Goal: Task Accomplishment & Management: Manage account settings

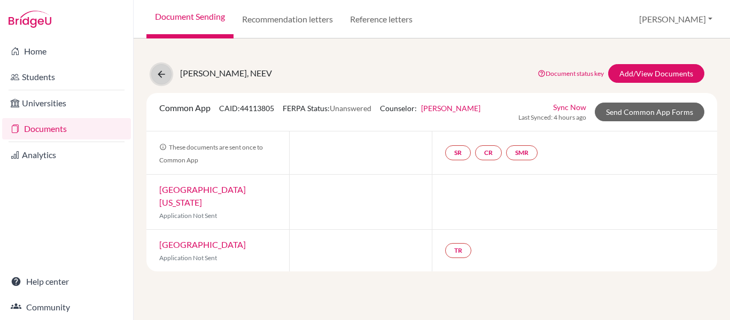
click at [156, 76] on icon at bounding box center [161, 74] width 11 height 11
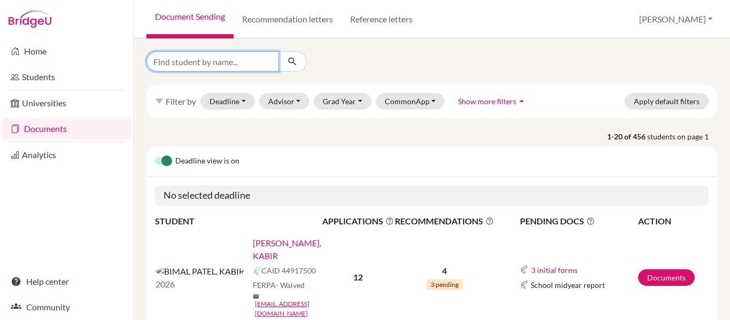
click at [216, 60] on input "Find student by name..." at bounding box center [212, 61] width 132 height 20
type input "Neev Pathak"
click button "submit" at bounding box center [292, 61] width 28 height 20
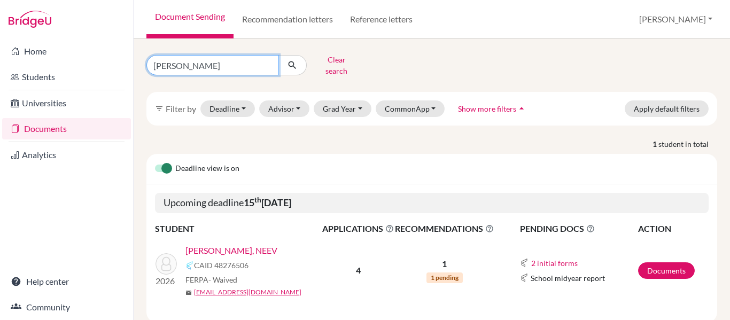
drag, startPoint x: 226, startPoint y: 62, endPoint x: 132, endPoint y: 62, distance: 94.0
click at [132, 62] on div "Home Students Universities Documents Analytics Help center Community Document S…" at bounding box center [365, 160] width 730 height 320
type input "Kabir"
click button "submit" at bounding box center [292, 65] width 28 height 20
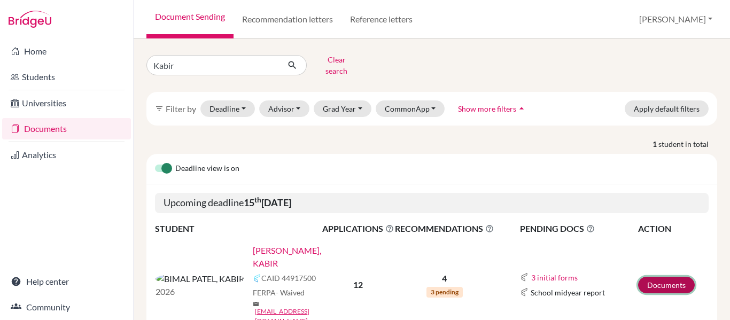
click at [652, 277] on link "Documents" at bounding box center [666, 285] width 57 height 17
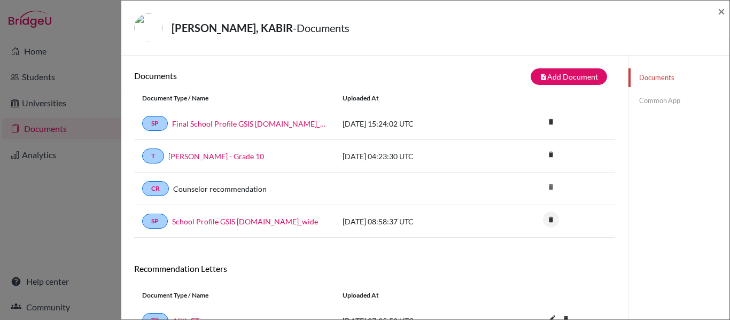
click at [551, 220] on icon "delete" at bounding box center [551, 220] width 16 height 16
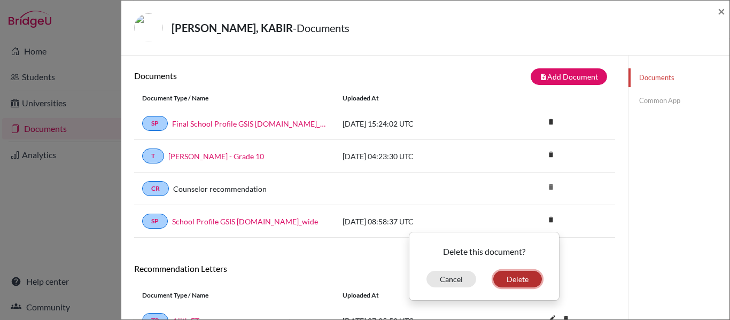
click at [512, 284] on button "Delete" at bounding box center [517, 279] width 49 height 17
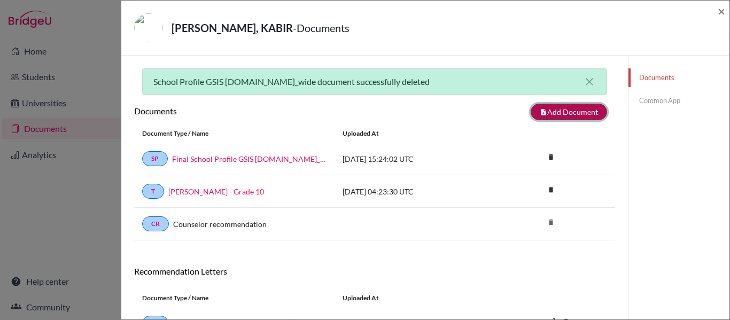
click at [544, 109] on icon "note_add" at bounding box center [542, 111] width 7 height 7
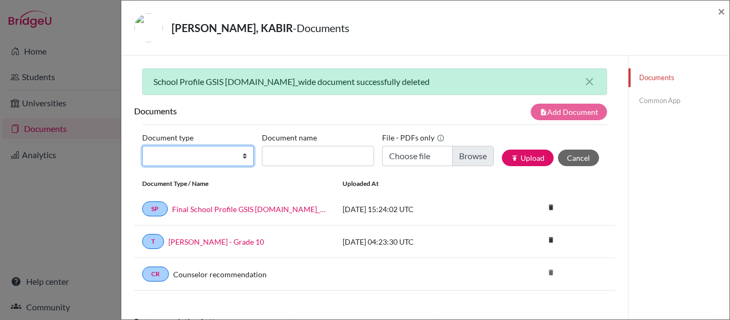
click at [232, 151] on select "Change explanation for Common App reports Counselor recommendation Internationa…" at bounding box center [198, 156] width 112 height 20
select select "2"
click at [142, 146] on select "Change explanation for Common App reports Counselor recommendation Internationa…" at bounding box center [198, 156] width 112 height 20
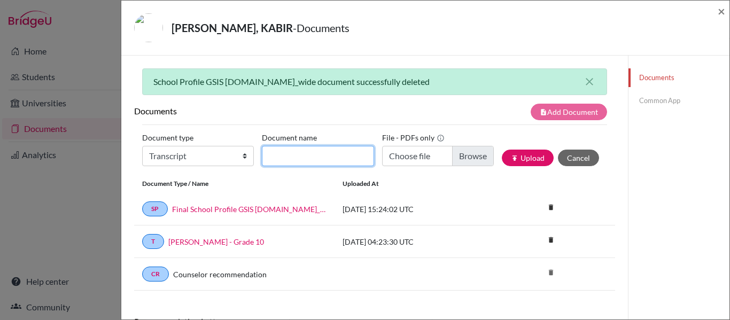
click at [285, 160] on input "Document name" at bounding box center [318, 156] width 112 height 20
type input "Overall Transcript"
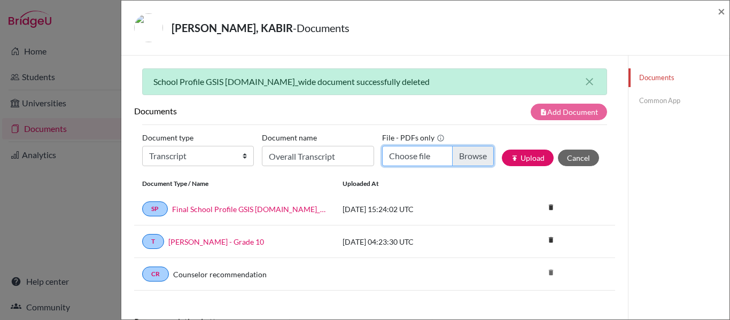
click at [466, 155] on input "Choose file" at bounding box center [438, 156] width 112 height 20
type input "C:\fakepath\KABIR BIMAL PATEL- 7465 (1).pdf"
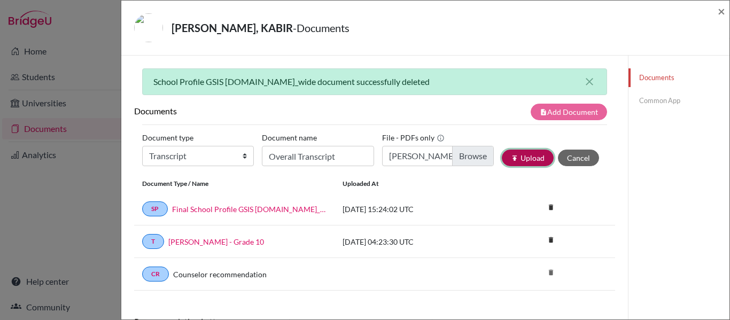
click at [513, 162] on button "publish Upload" at bounding box center [528, 158] width 52 height 17
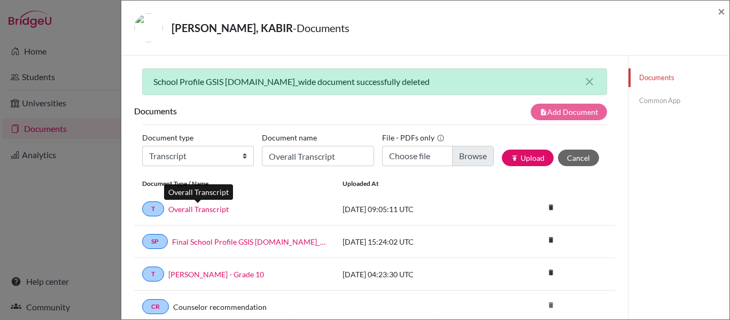
click at [189, 211] on link "Overall Transcript" at bounding box center [198, 209] width 60 height 11
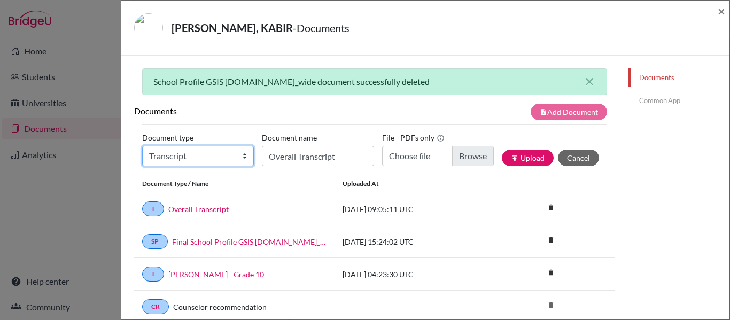
click at [234, 156] on select "Change explanation for Common App reports Counselor recommendation Internationa…" at bounding box center [198, 156] width 112 height 20
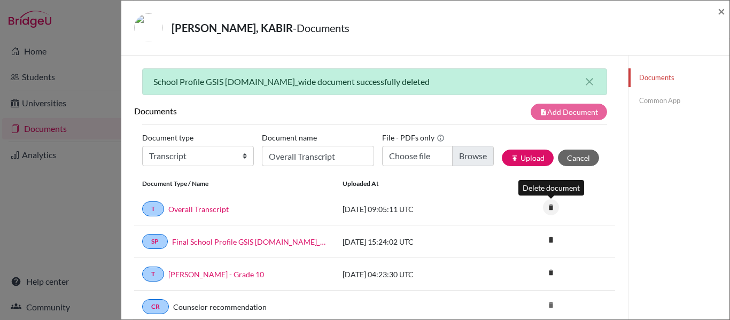
click at [551, 208] on icon "delete" at bounding box center [551, 207] width 16 height 16
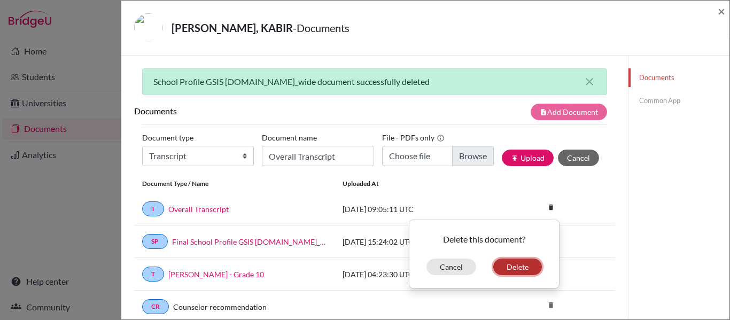
click at [513, 262] on button "Delete" at bounding box center [517, 267] width 49 height 17
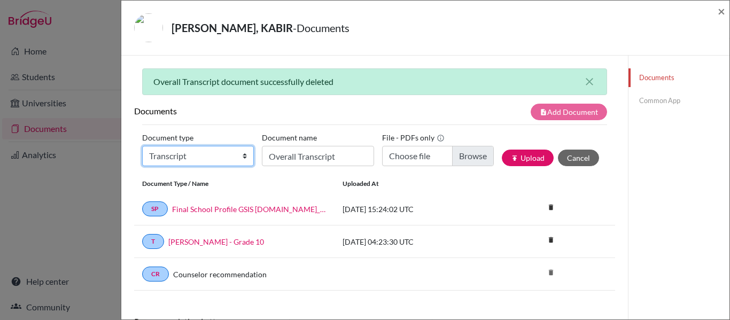
click at [233, 157] on select "Change explanation for Common App reports Counselor recommendation Internationa…" at bounding box center [198, 156] width 112 height 20
select select "2"
click at [142, 146] on select "Change explanation for Common App reports Counselor recommendation Internationa…" at bounding box center [198, 156] width 112 height 20
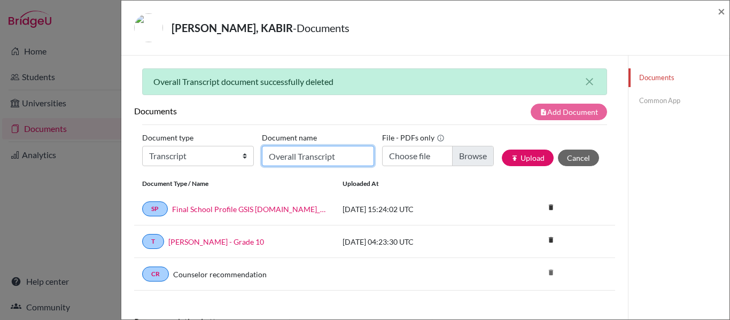
click at [334, 158] on input "Overall Transcript" at bounding box center [318, 156] width 112 height 20
type input "Overall Transcript"
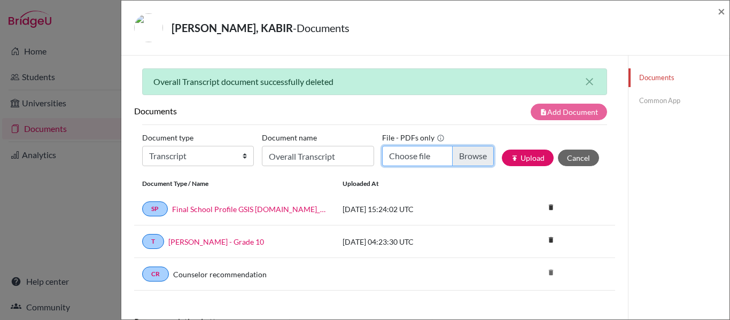
click at [415, 150] on input "Choose file" at bounding box center [438, 156] width 112 height 20
type input "C:\fakepath\KABIR BIMAL PATEL.pdf"
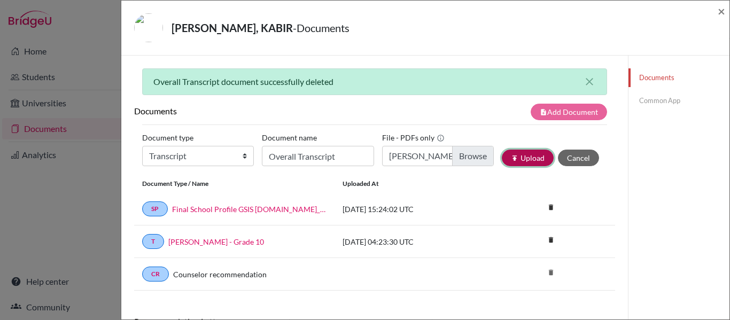
click at [534, 159] on button "publish Upload" at bounding box center [528, 158] width 52 height 17
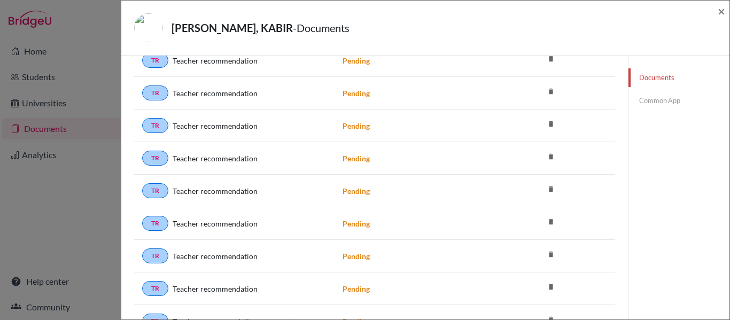
scroll to position [2129, 0]
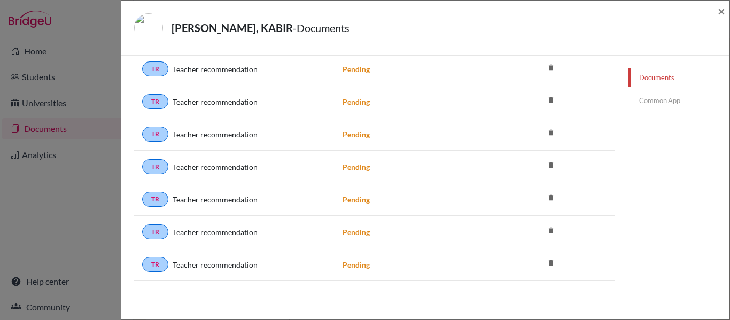
click at [549, 264] on icon "delete" at bounding box center [551, 263] width 16 height 16
click at [551, 264] on icon "delete" at bounding box center [551, 263] width 16 height 16
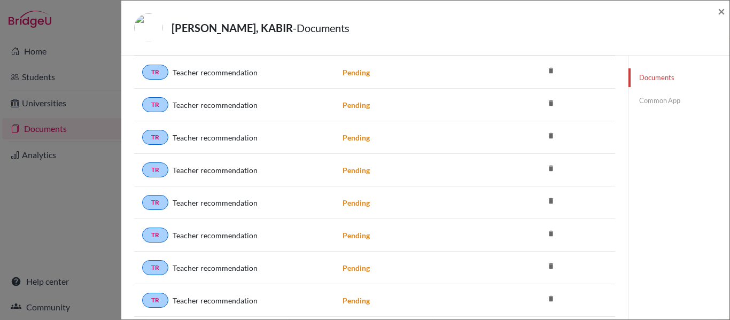
scroll to position [1920, 0]
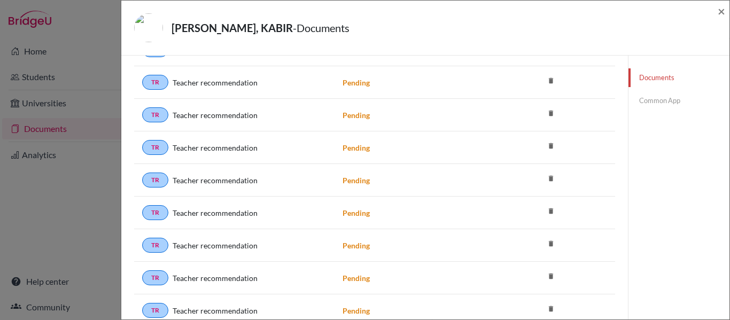
click at [550, 211] on icon "delete" at bounding box center [551, 211] width 16 height 16
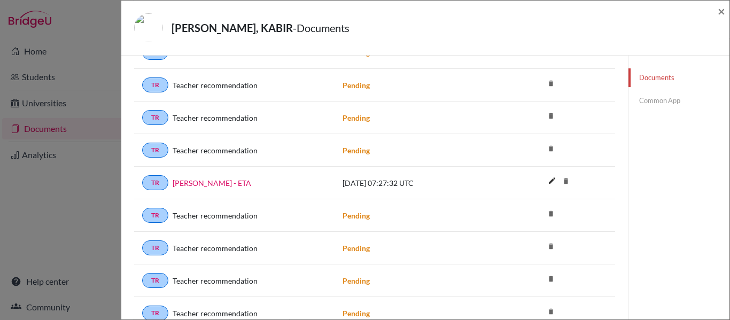
click at [552, 214] on icon "delete" at bounding box center [551, 214] width 16 height 16
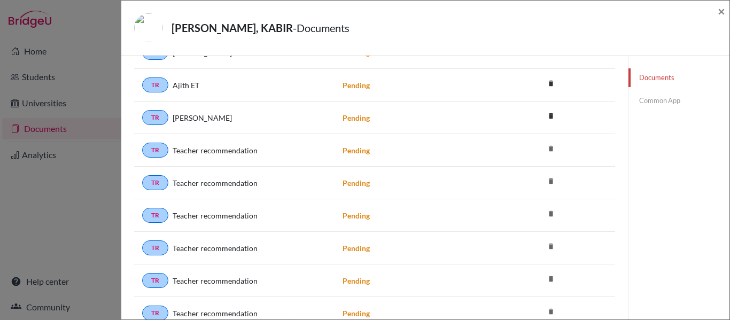
scroll to position [387, 0]
click at [550, 148] on icon "delete" at bounding box center [551, 148] width 16 height 16
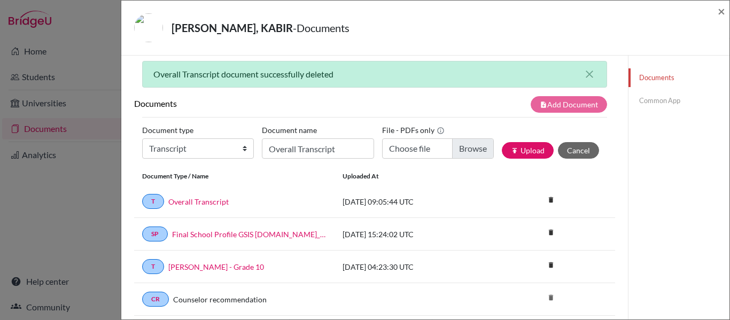
scroll to position [0, 0]
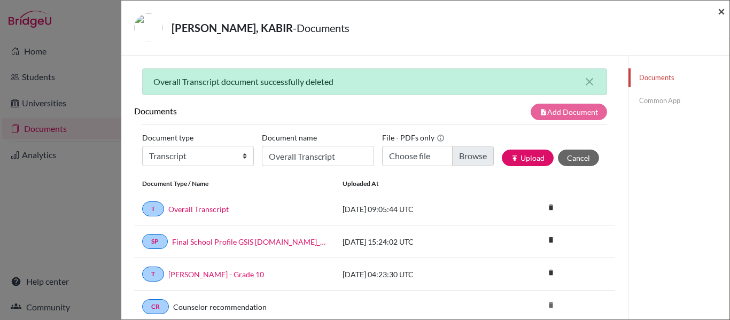
click at [723, 16] on span "×" at bounding box center [720, 10] width 7 height 15
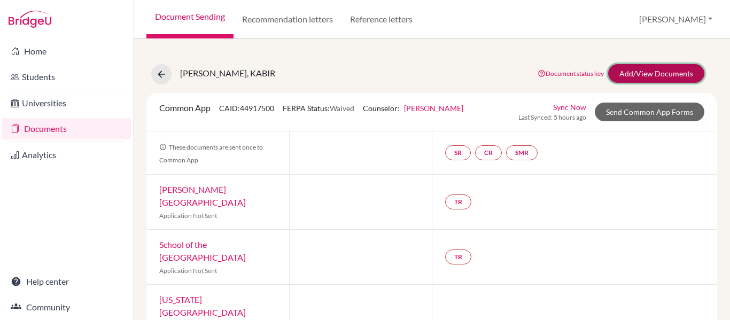
click at [680, 68] on link "Add/View Documents" at bounding box center [656, 73] width 96 height 19
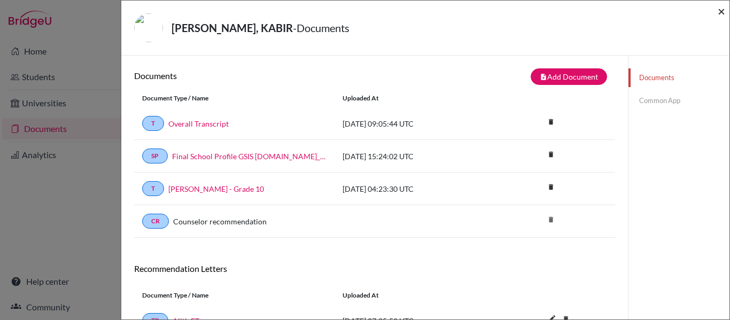
click at [723, 11] on span "×" at bounding box center [720, 10] width 7 height 15
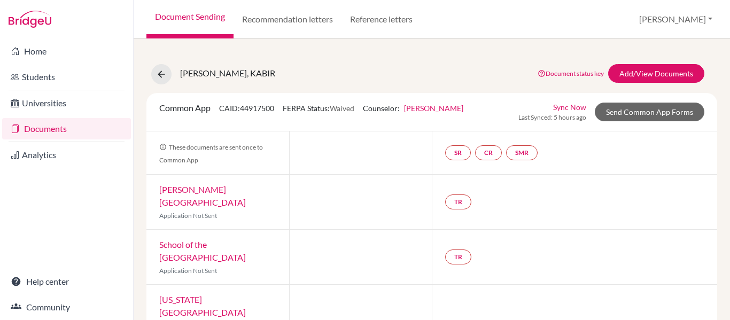
click at [55, 134] on link "Documents" at bounding box center [66, 128] width 129 height 21
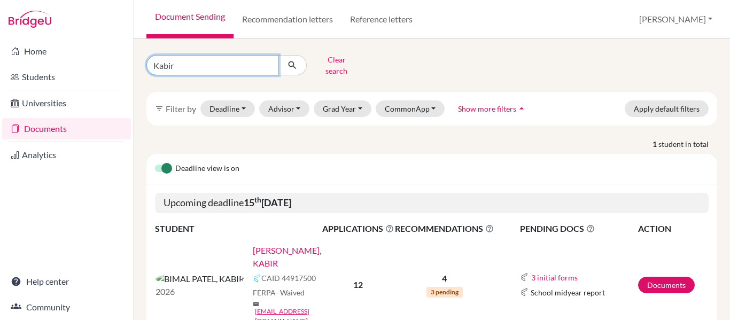
click at [269, 65] on input "Kabir" at bounding box center [212, 65] width 132 height 20
click at [267, 61] on input "Kabir" at bounding box center [212, 65] width 132 height 20
type input "Svechaa Kapil Jain"
click button "submit" at bounding box center [292, 65] width 28 height 20
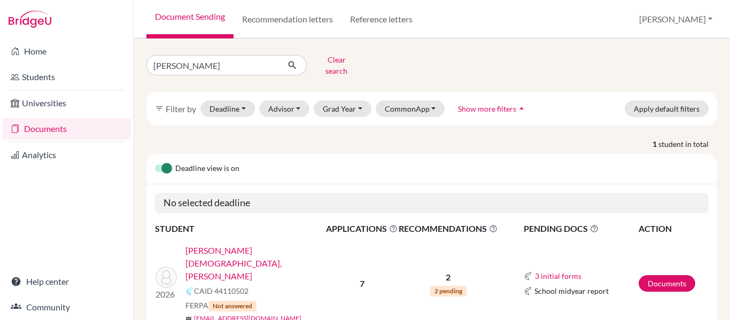
scroll to position [21, 0]
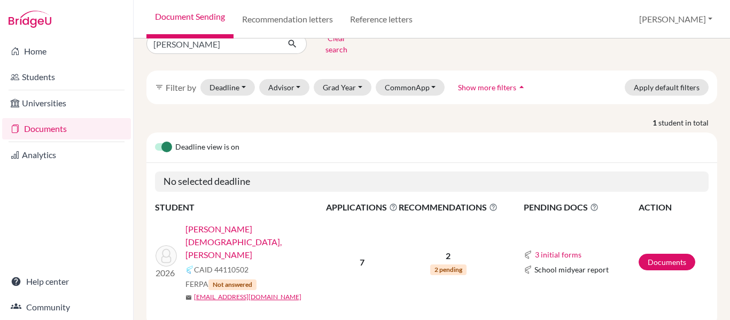
click at [253, 223] on link "[PERSON_NAME][DEMOGRAPHIC_DATA], [PERSON_NAME]" at bounding box center [258, 242] width 147 height 38
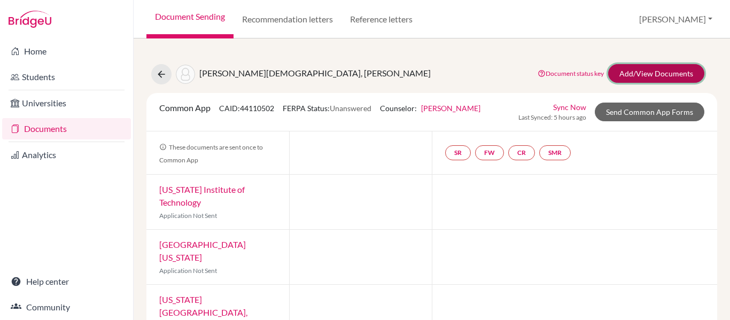
click at [632, 72] on link "Add/View Documents" at bounding box center [656, 73] width 96 height 19
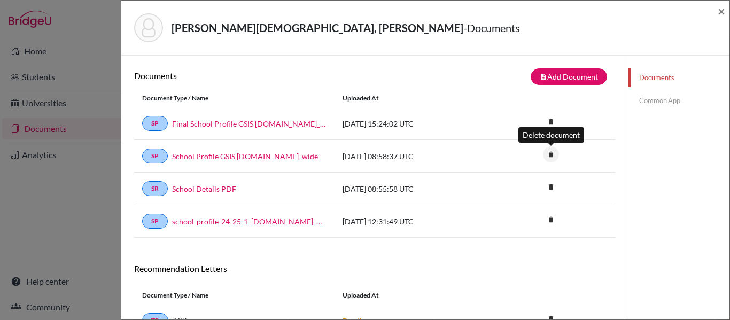
click at [550, 153] on icon "delete" at bounding box center [551, 154] width 16 height 16
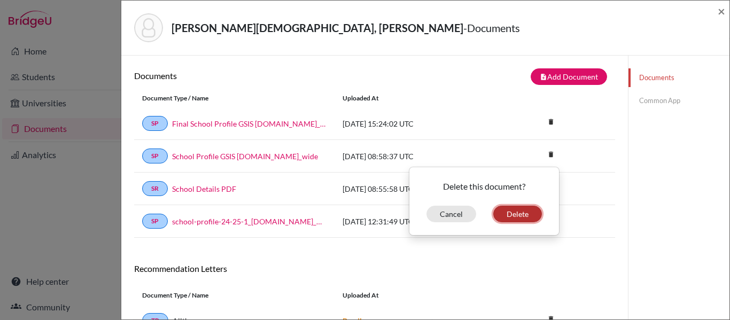
click at [513, 213] on button "Delete" at bounding box center [517, 214] width 49 height 17
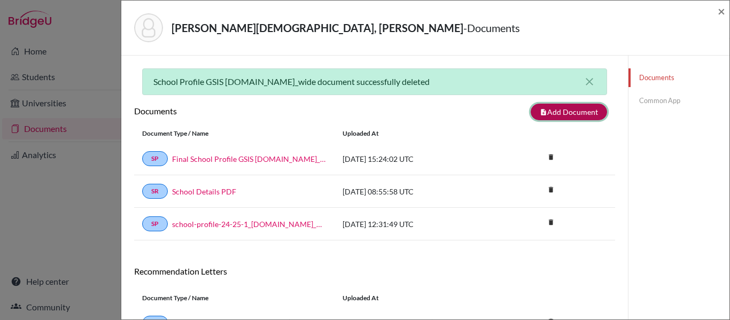
click at [547, 114] on button "note_add Add Document" at bounding box center [568, 112] width 76 height 17
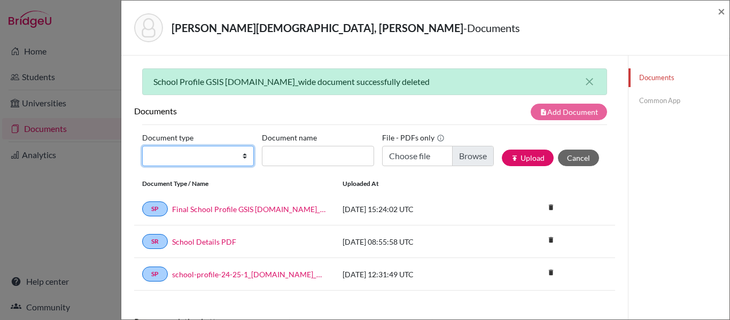
click at [226, 154] on select "Change explanation for Common App reports Counselor recommendation Internationa…" at bounding box center [198, 156] width 112 height 20
select select "2"
click at [142, 146] on select "Change explanation for Common App reports Counselor recommendation Internationa…" at bounding box center [198, 156] width 112 height 20
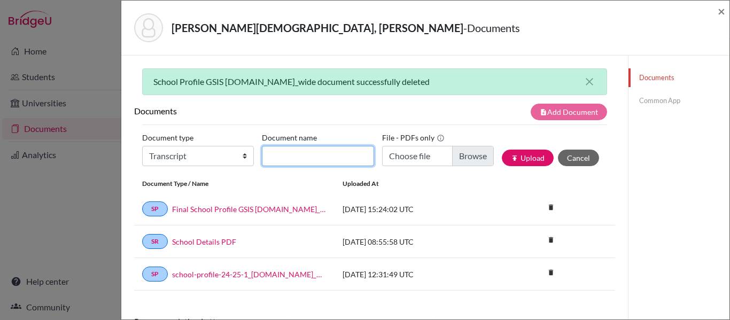
click at [287, 151] on input "Document name" at bounding box center [318, 156] width 112 height 20
type input "Grade 10"
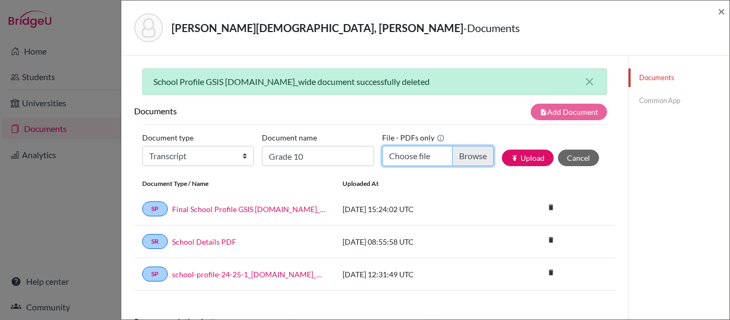
click at [476, 154] on input "Choose file" at bounding box center [438, 156] width 112 height 20
type input "C:\fakepath\[PERSON_NAME]- 8173.pdf"
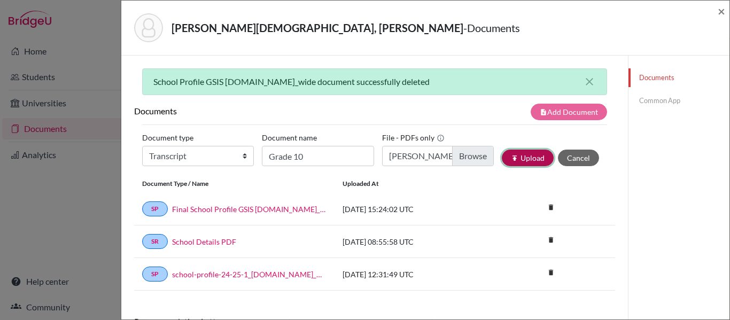
click at [530, 158] on button "publish Upload" at bounding box center [528, 158] width 52 height 17
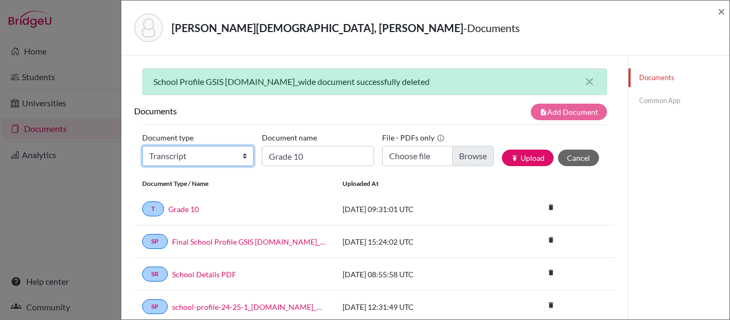
click at [220, 153] on select "Change explanation for Common App reports Counselor recommendation Internationa…" at bounding box center [198, 156] width 112 height 20
select select "2"
click at [142, 146] on select "Change explanation for Common App reports Counselor recommendation Internationa…" at bounding box center [198, 156] width 112 height 20
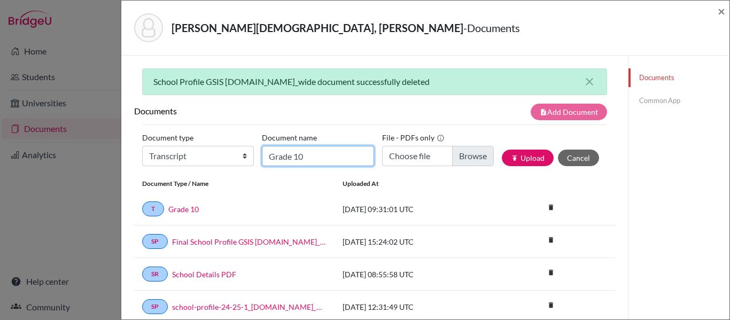
click at [281, 156] on input "Grade 10" at bounding box center [318, 156] width 112 height 20
type input "Overall Transcript"
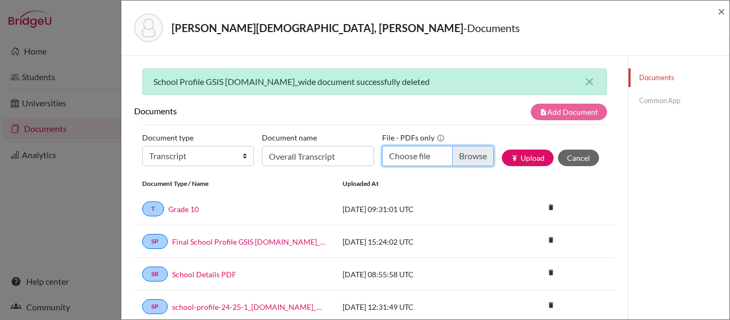
click at [467, 155] on input "Choose file" at bounding box center [438, 156] width 112 height 20
type input "C:\fakepath\[PERSON_NAME].pdf"
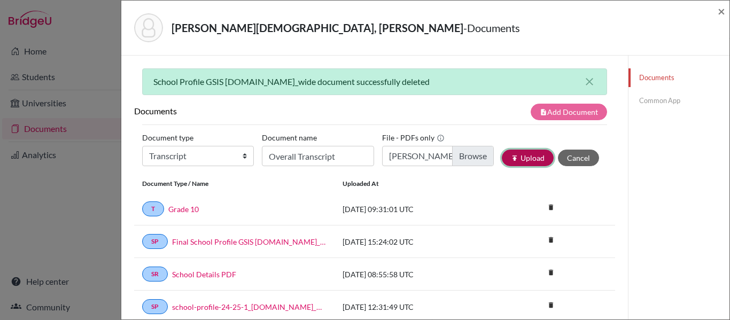
click at [529, 158] on button "publish Upload" at bounding box center [528, 158] width 52 height 17
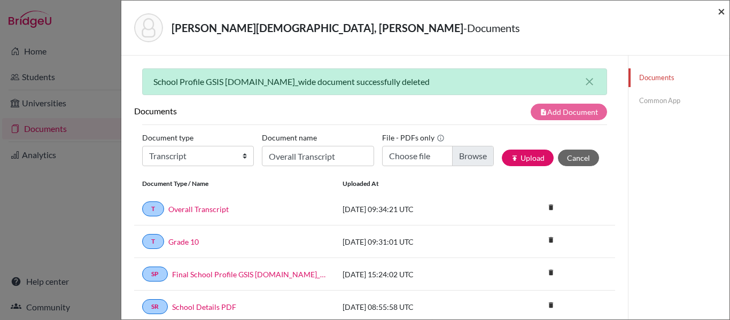
click at [719, 7] on span "×" at bounding box center [720, 10] width 7 height 15
